Goal: Task Accomplishment & Management: Contribute content

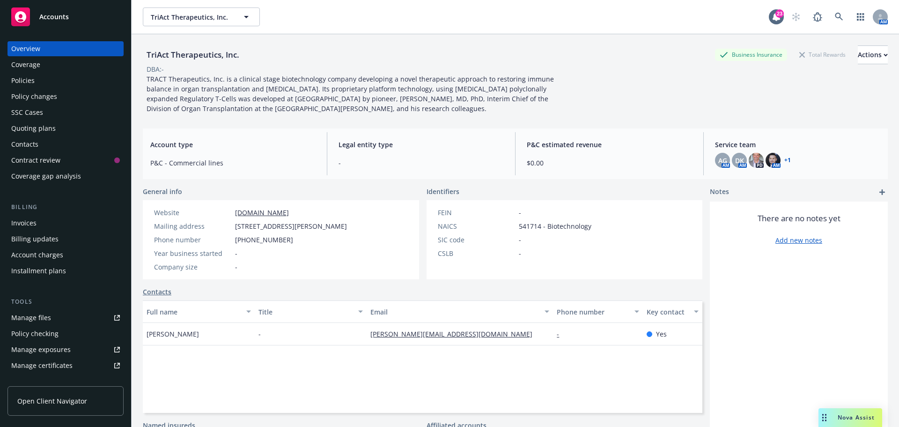
click at [28, 128] on div "Quoting plans" at bounding box center [33, 128] width 45 height 15
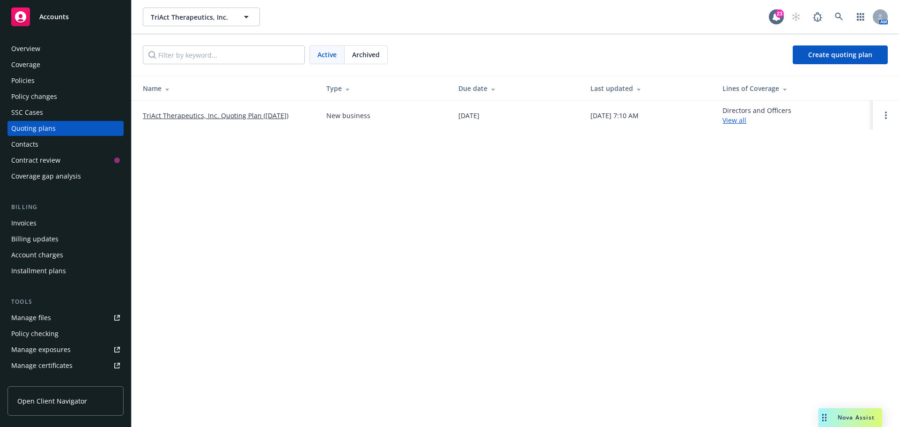
click at [184, 114] on link "TriAct Therapeutics, Inc. Quoting Plan ([DATE])" at bounding box center [216, 116] width 146 height 10
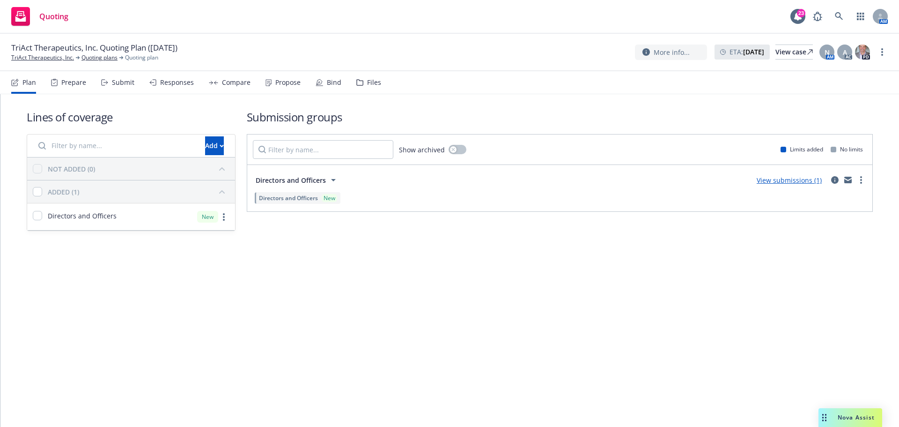
click at [371, 82] on div "Files" at bounding box center [374, 82] width 14 height 7
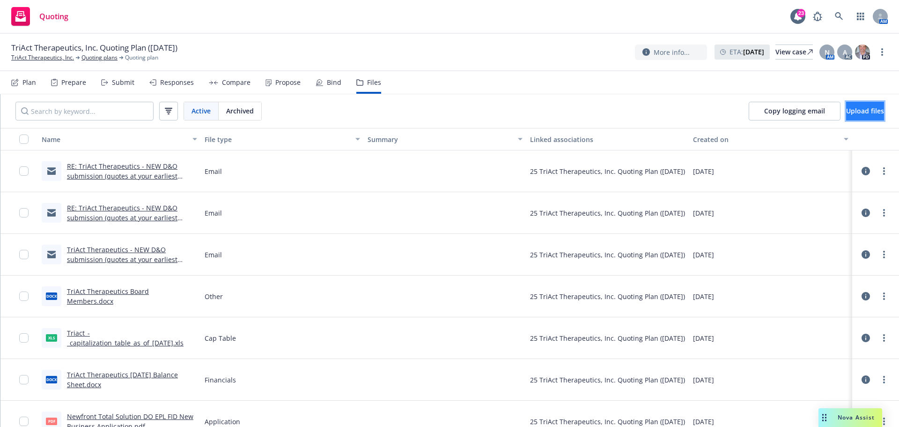
click at [847, 107] on span "Upload files" at bounding box center [866, 110] width 38 height 9
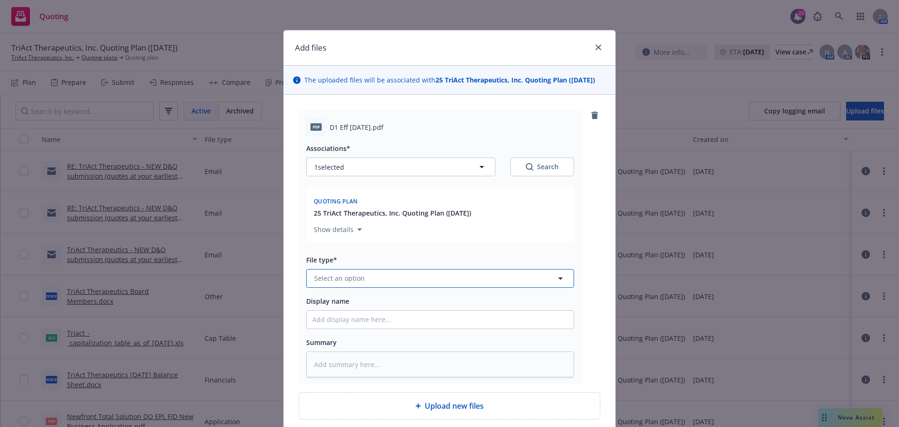
click at [357, 278] on span "Select an option" at bounding box center [339, 278] width 51 height 10
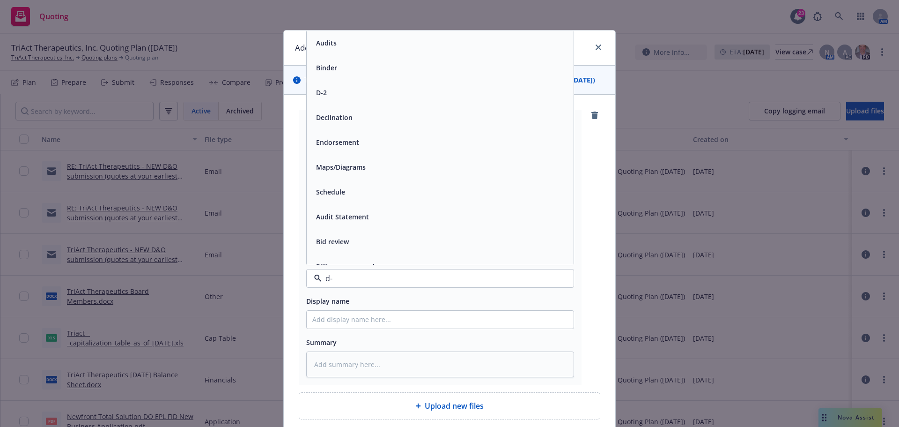
type input "d-1"
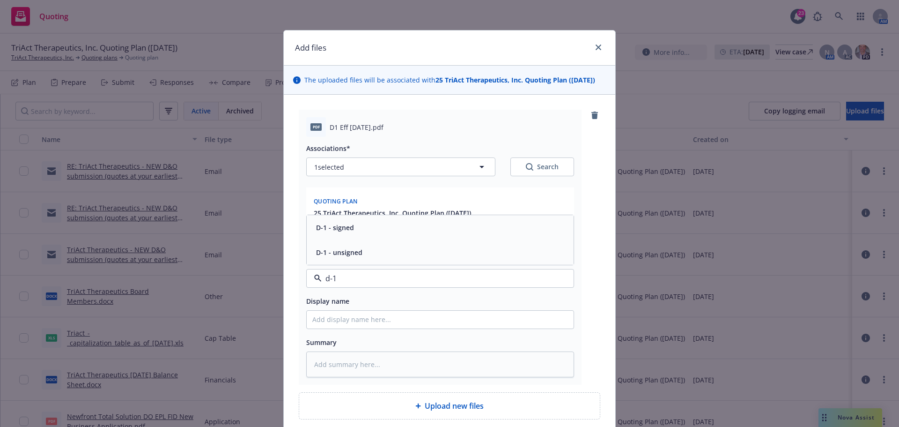
click at [328, 228] on span "D-1 - signed" at bounding box center [335, 228] width 38 height 10
click at [330, 327] on input "Display name" at bounding box center [440, 320] width 267 height 18
type textarea "x"
type input "S"
type textarea "x"
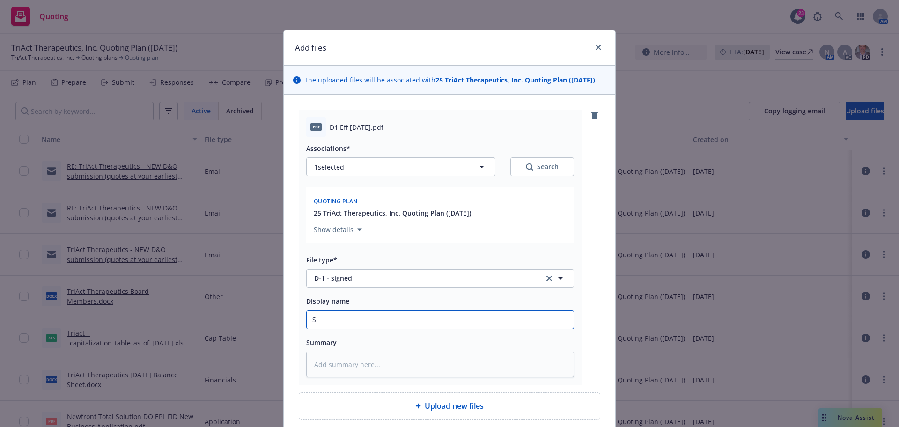
type input "SLA"
type textarea "x"
type input "SLA"
type textarea "x"
type input "SLA D"
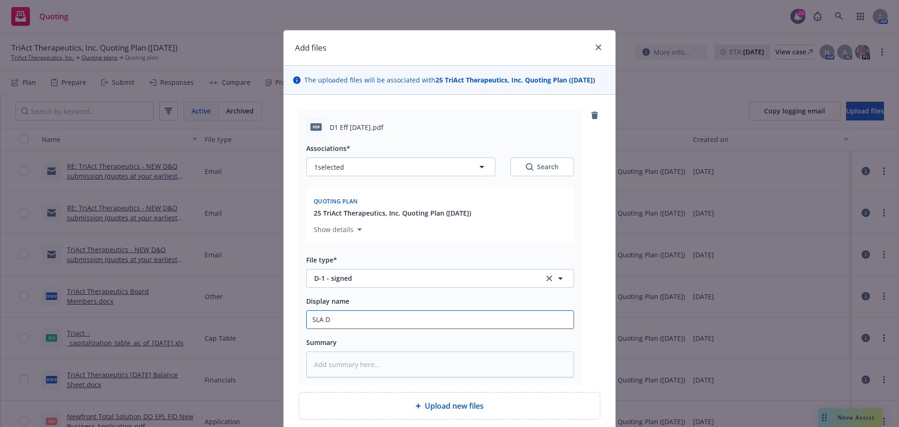
type textarea "x"
type input "SLA D-"
type textarea "x"
type input "SLA D-1"
type textarea "x"
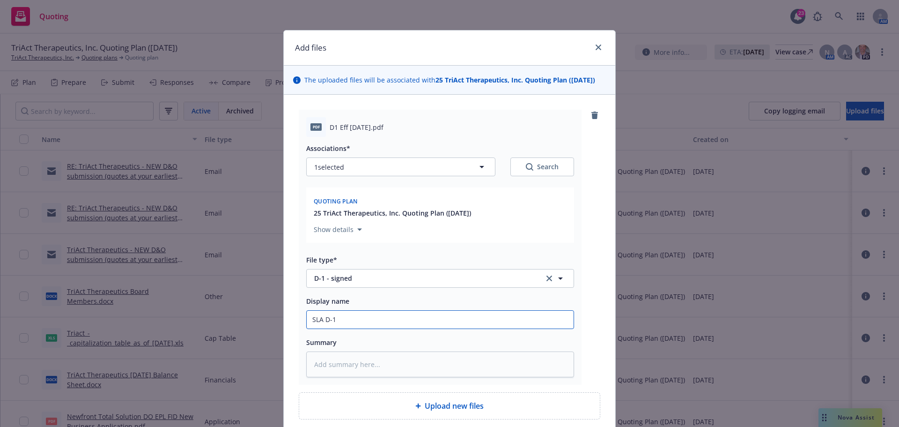
type input "SLA D-1"
type textarea "x"
type input "SLA D-1 f"
type textarea "x"
type input "SLA D-1 fo"
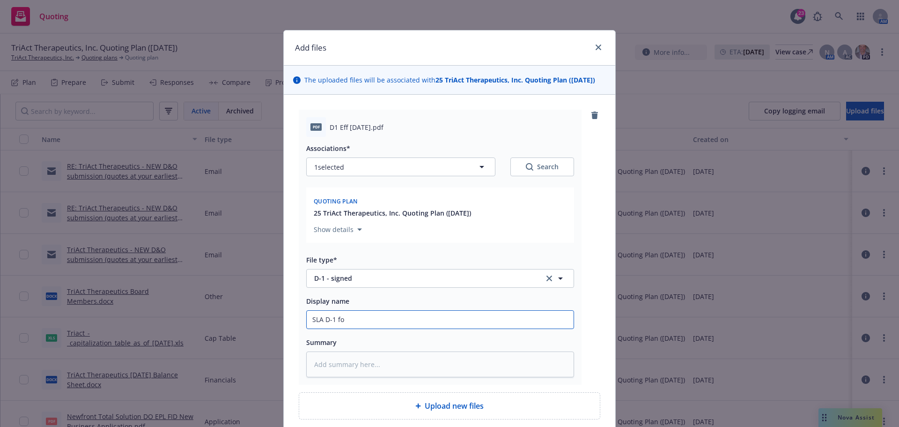
type textarea "x"
type input "SLA D-1 for"
type textarea "x"
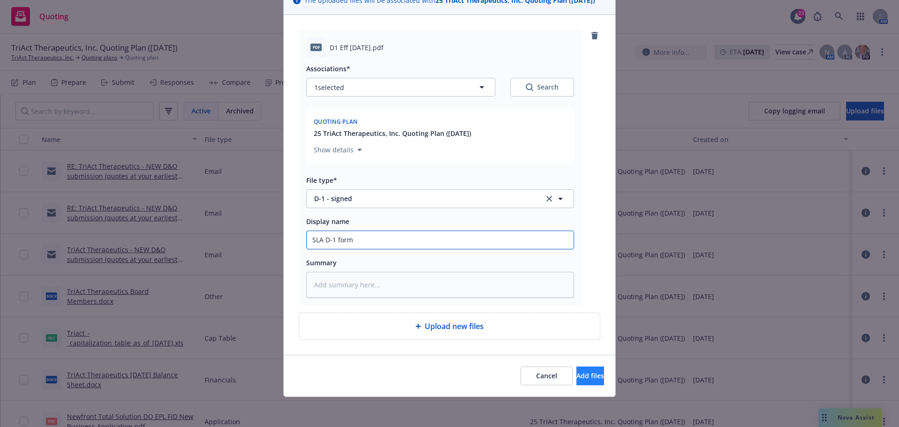
type input "SLA D-1 form"
click at [577, 377] on button "Add files" at bounding box center [591, 375] width 28 height 19
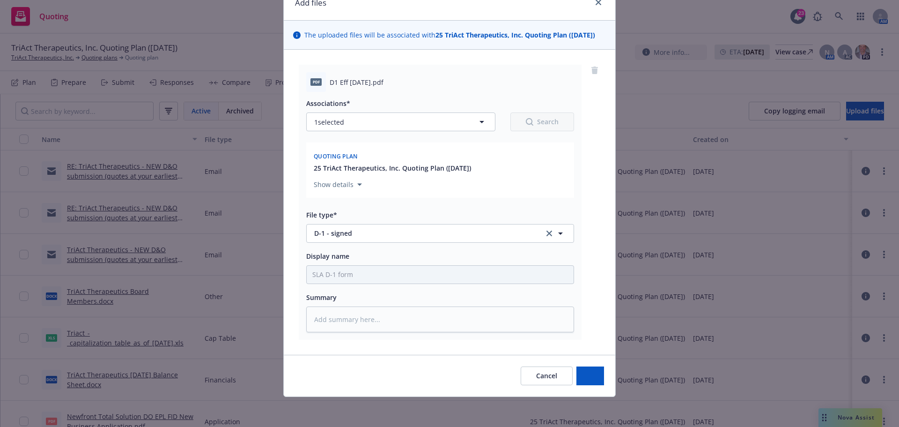
scroll to position [45, 0]
type textarea "x"
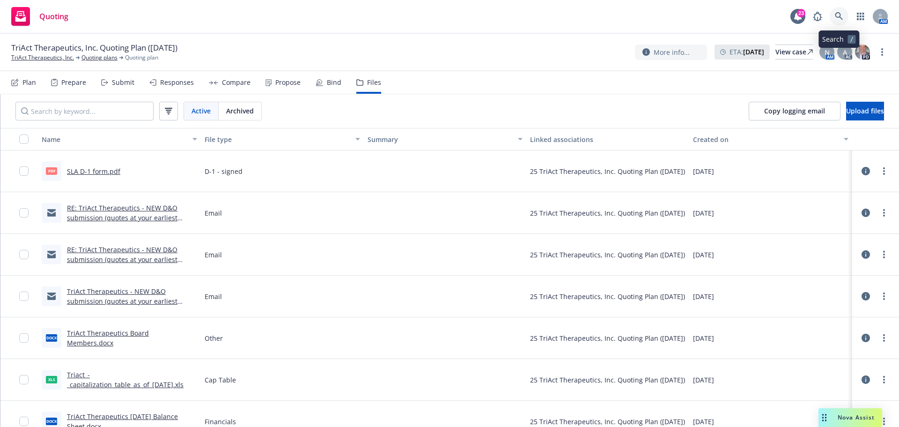
click at [839, 21] on link at bounding box center [839, 16] width 19 height 19
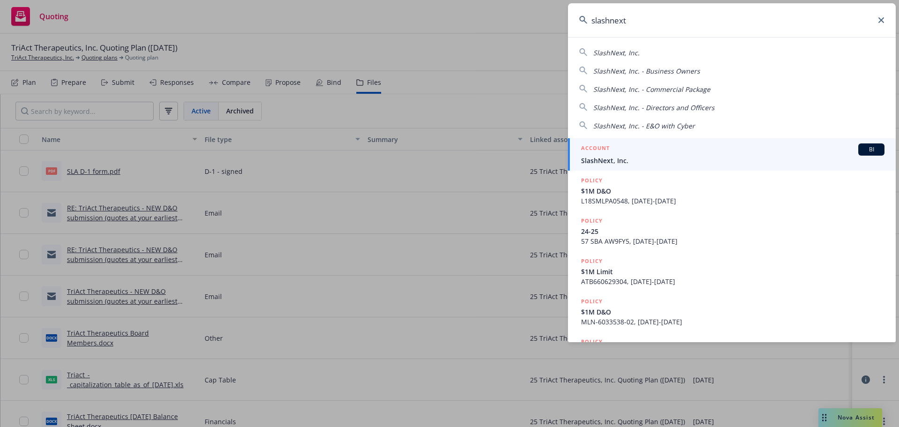
type input "slashnext"
click at [609, 161] on span "SlashNext, Inc." at bounding box center [733, 161] width 304 height 10
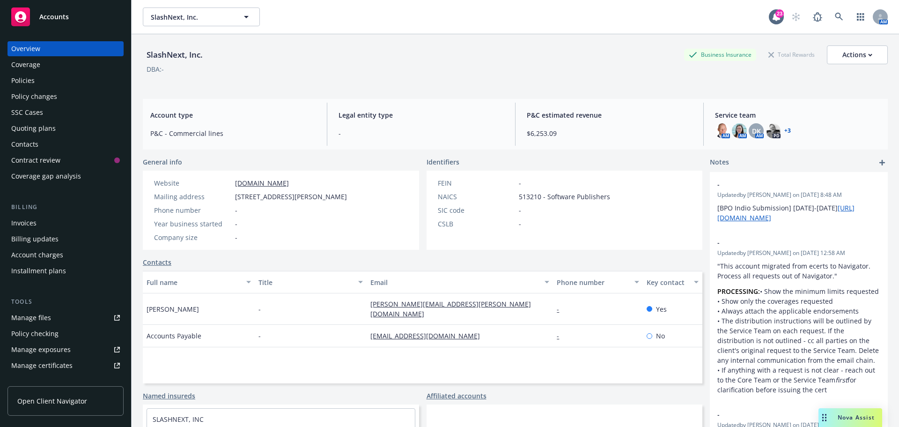
click at [45, 126] on div "Quoting plans" at bounding box center [33, 128] width 45 height 15
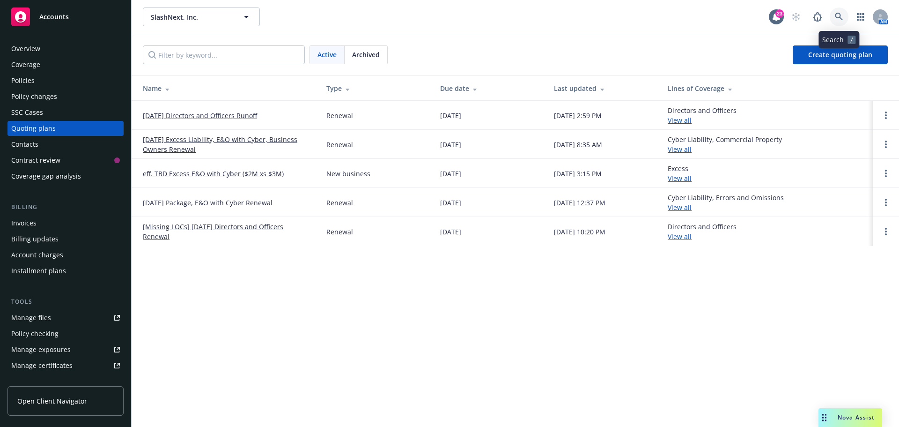
click at [835, 15] on icon at bounding box center [839, 17] width 8 height 8
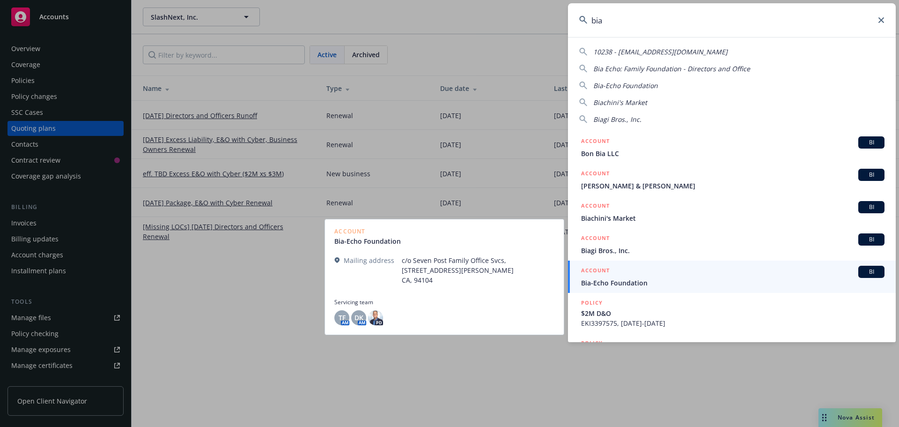
type input "bia"
click at [612, 284] on span "Bia-Echo Foundation" at bounding box center [733, 283] width 304 height 10
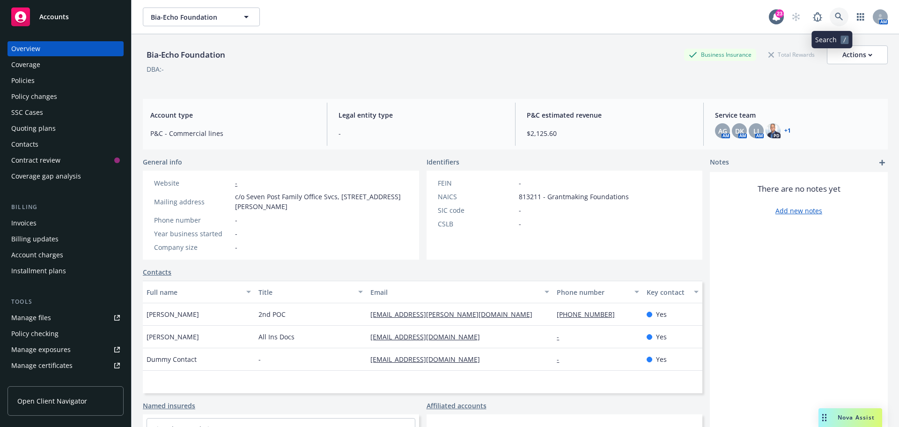
click at [835, 17] on icon at bounding box center [839, 17] width 8 height 8
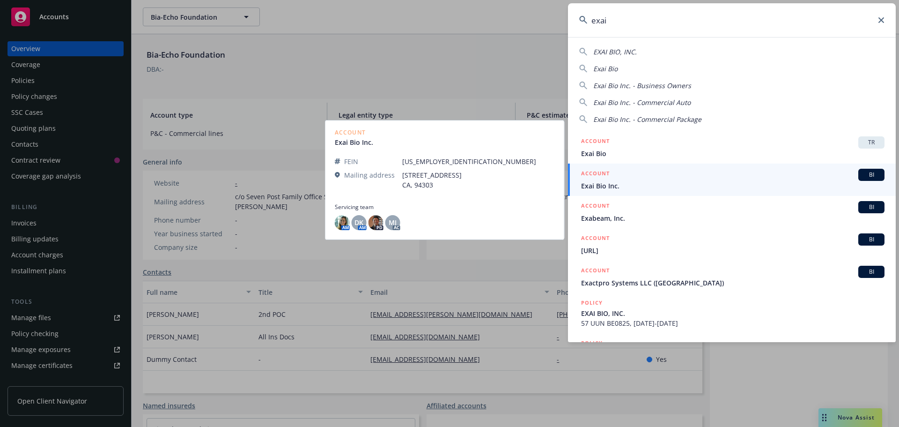
type input "exai"
click at [598, 185] on span "Exai Bio Inc." at bounding box center [733, 186] width 304 height 10
